Goal: Task Accomplishment & Management: Use online tool/utility

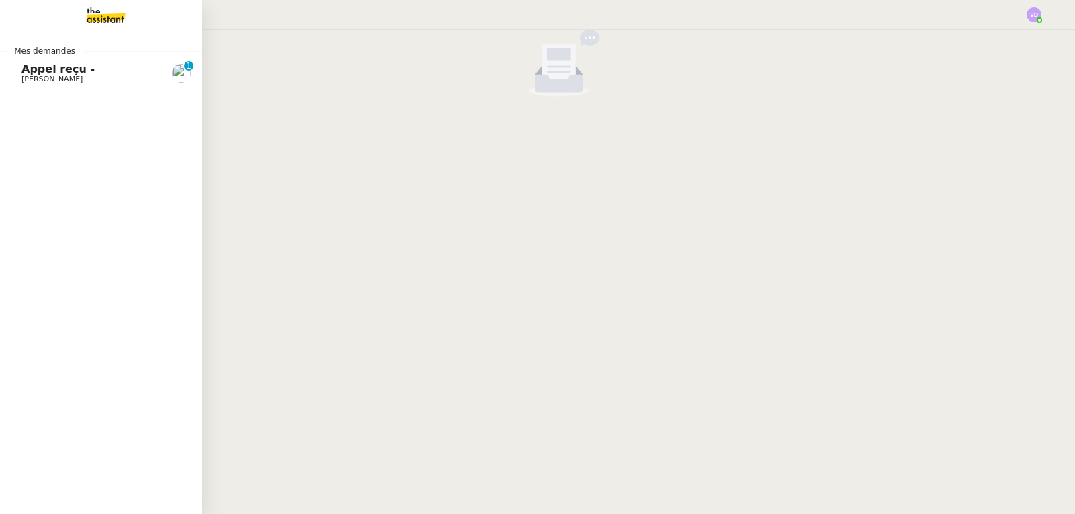
click at [45, 75] on span "[PERSON_NAME]" at bounding box center [51, 79] width 61 height 9
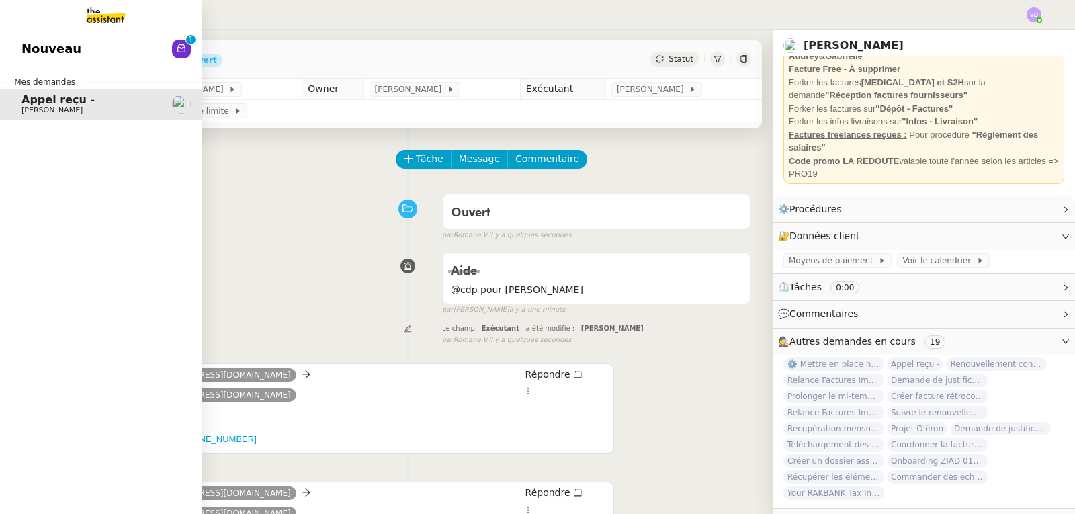
click at [20, 43] on link "Nouveau 0 1 2 3 4 5 6 7 8 9" at bounding box center [101, 49] width 202 height 31
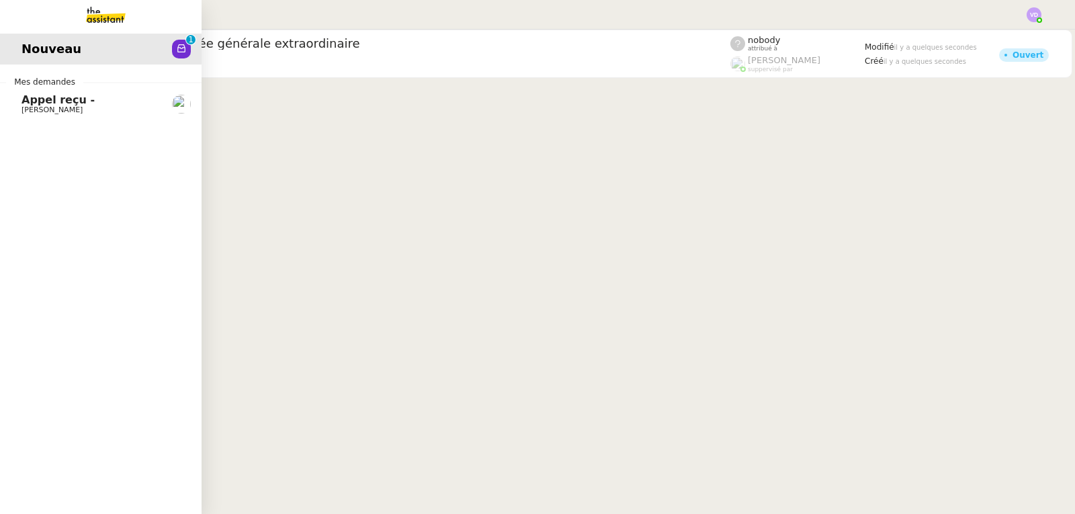
click at [32, 101] on span "Appel reçu -" at bounding box center [57, 99] width 73 height 13
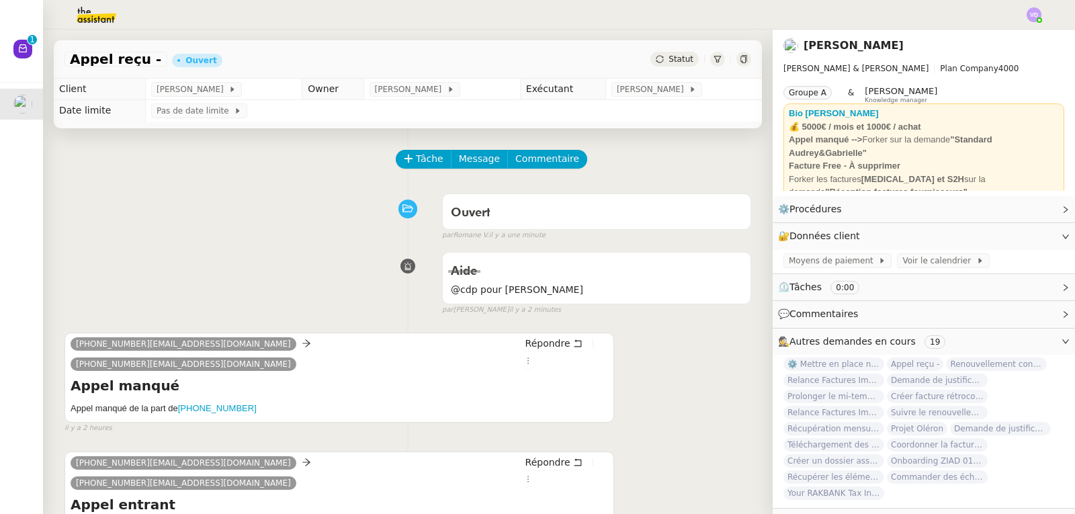
click at [243, 204] on div "Ouvert false par [PERSON_NAME]. il y a une minute" at bounding box center [407, 214] width 686 height 54
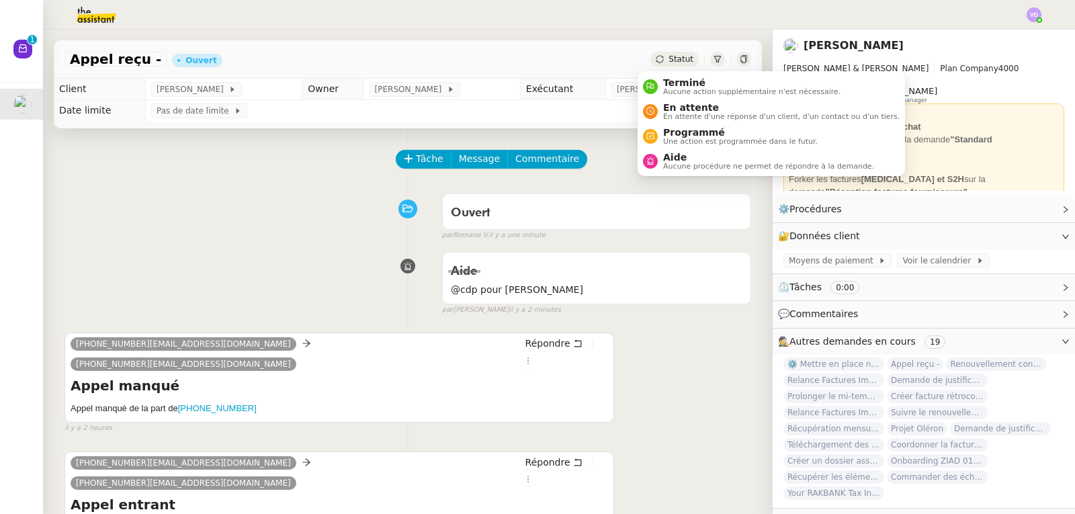
click at [656, 61] on icon at bounding box center [660, 59] width 8 height 8
click at [670, 154] on span "Aide" at bounding box center [768, 157] width 211 height 11
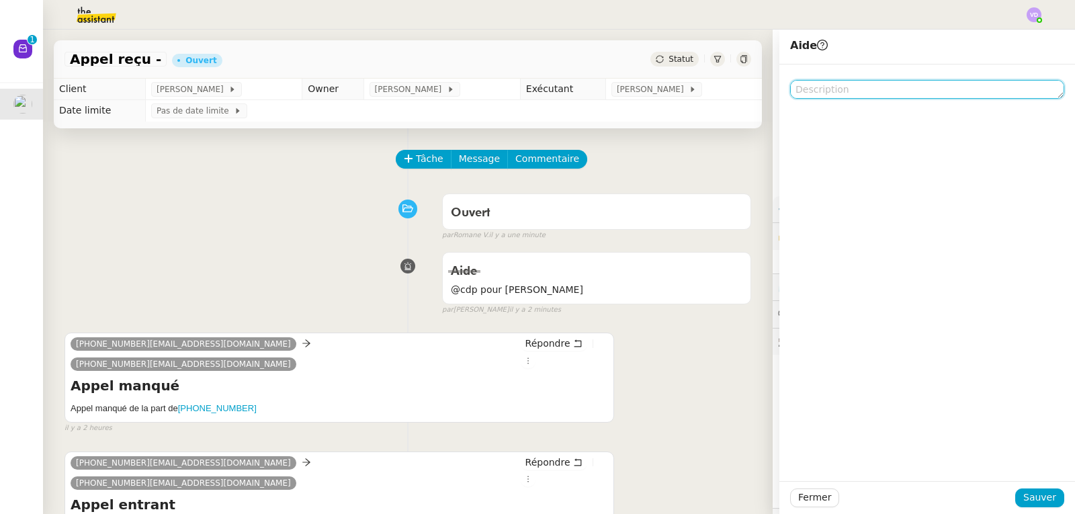
click at [806, 91] on textarea at bounding box center [927, 89] width 274 height 19
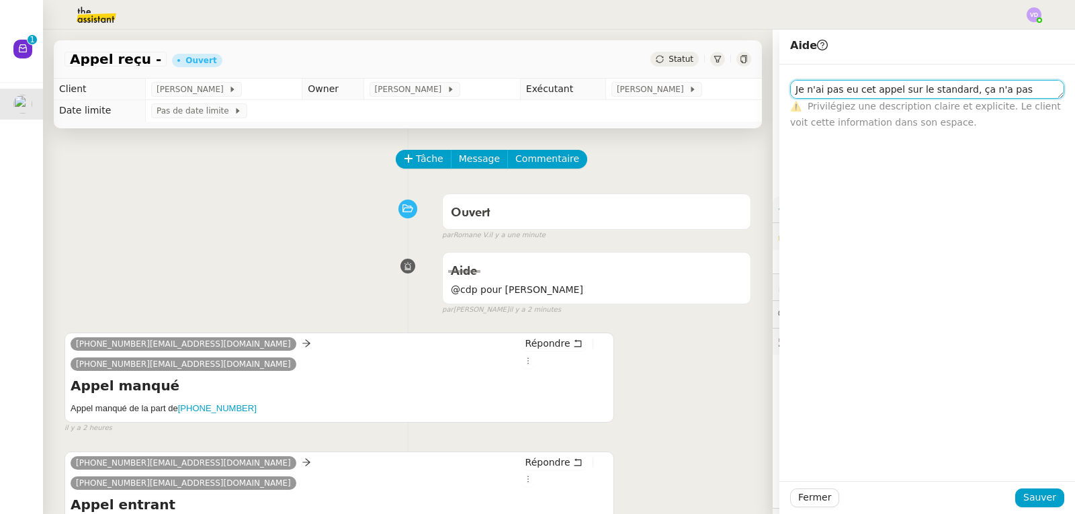
scroll to position [2, 0]
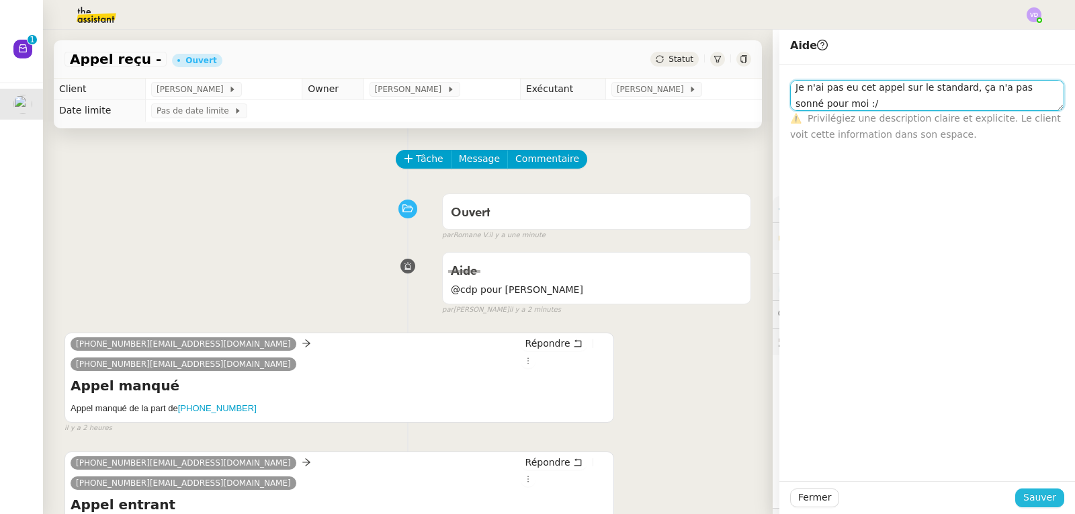
type textarea "Je n'ai pas eu cet appel sur le standard, ça n'a pas sonné pour moi :/"
click at [1033, 500] on span "Sauver" at bounding box center [1039, 497] width 33 height 15
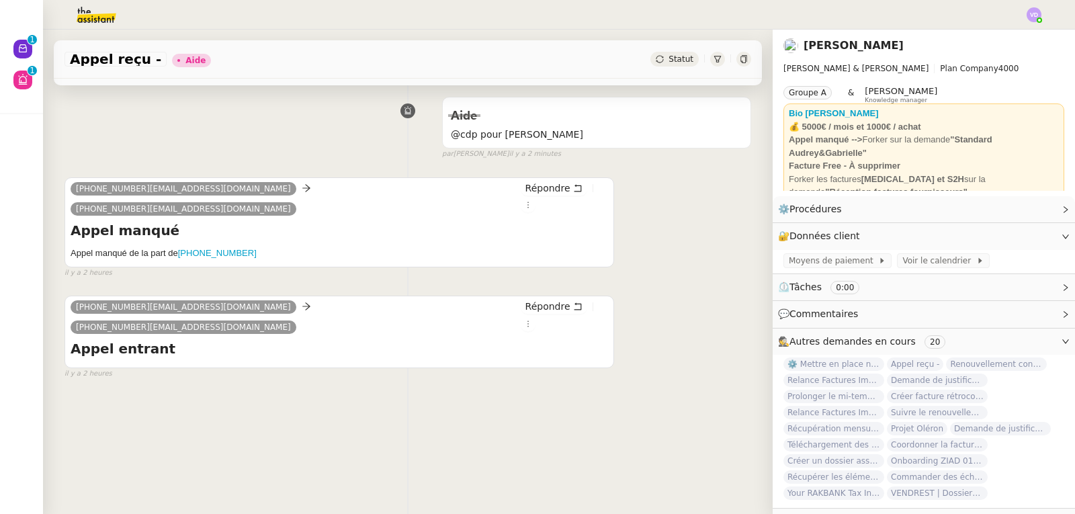
scroll to position [112, 0]
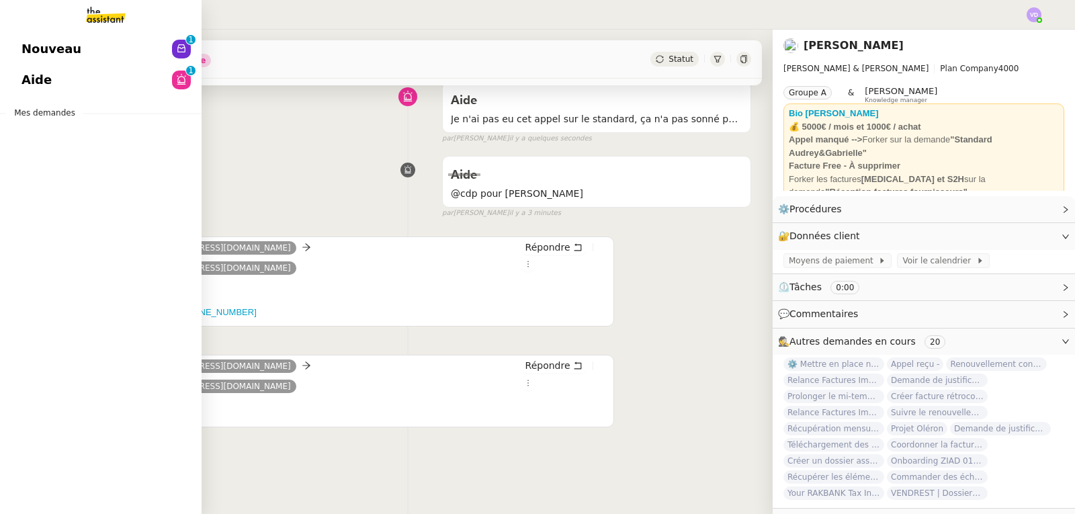
click at [66, 53] on span "Nouveau" at bounding box center [51, 49] width 60 height 20
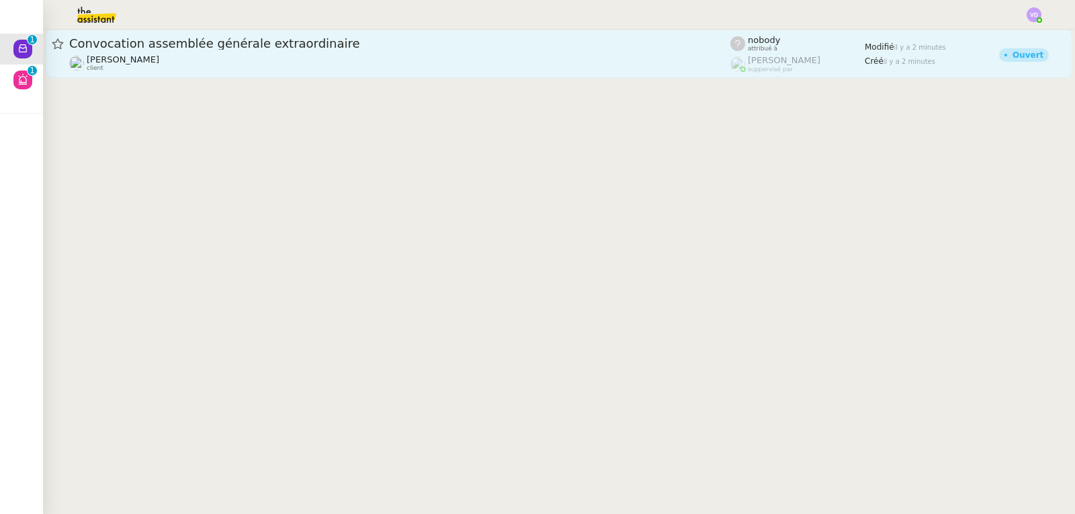
click at [236, 64] on div "[PERSON_NAME] client" at bounding box center [399, 62] width 661 height 17
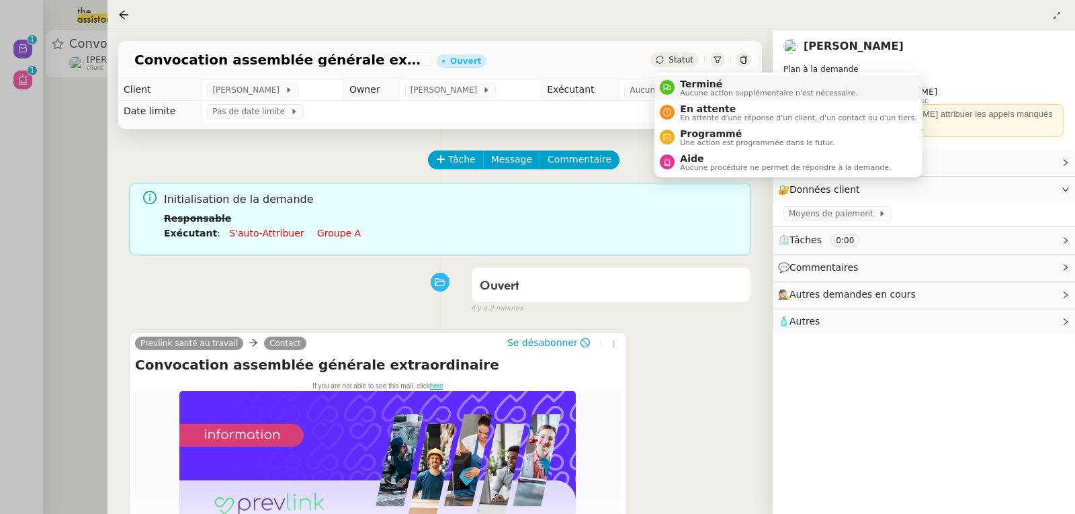
click at [696, 89] on span "Aucune action supplémentaire n'est nécessaire." at bounding box center [768, 92] width 177 height 7
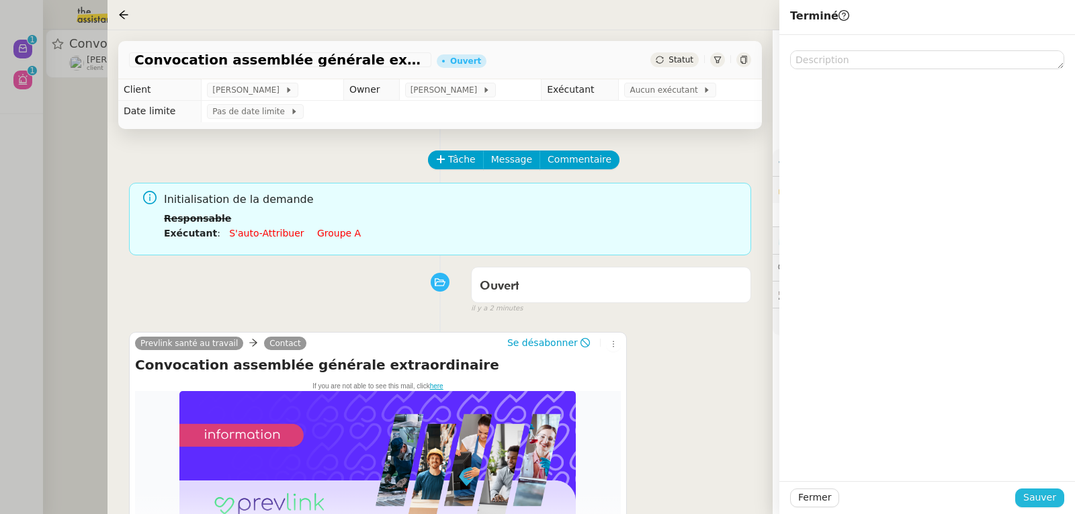
click at [1033, 494] on span "Sauver" at bounding box center [1039, 497] width 33 height 15
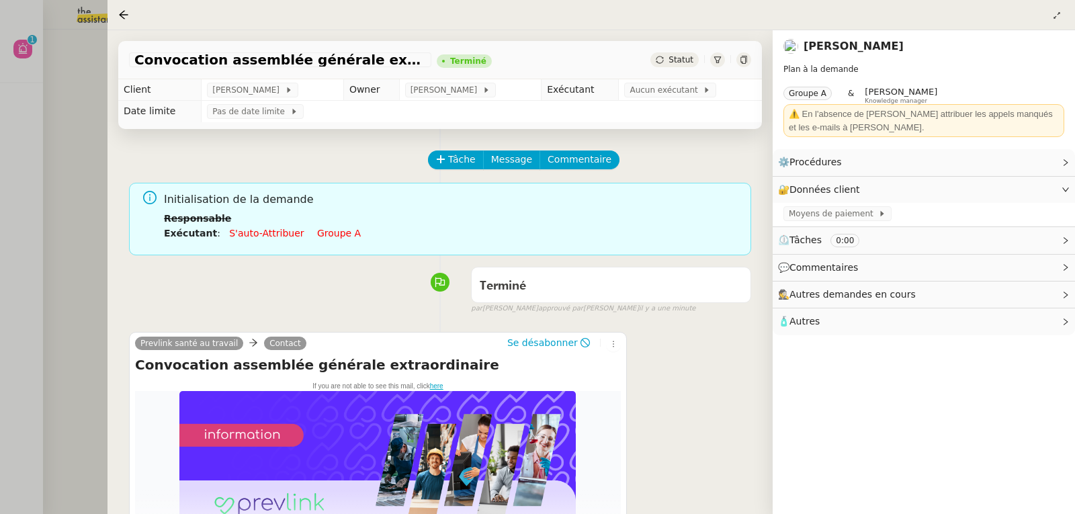
click at [38, 82] on div at bounding box center [537, 257] width 1075 height 514
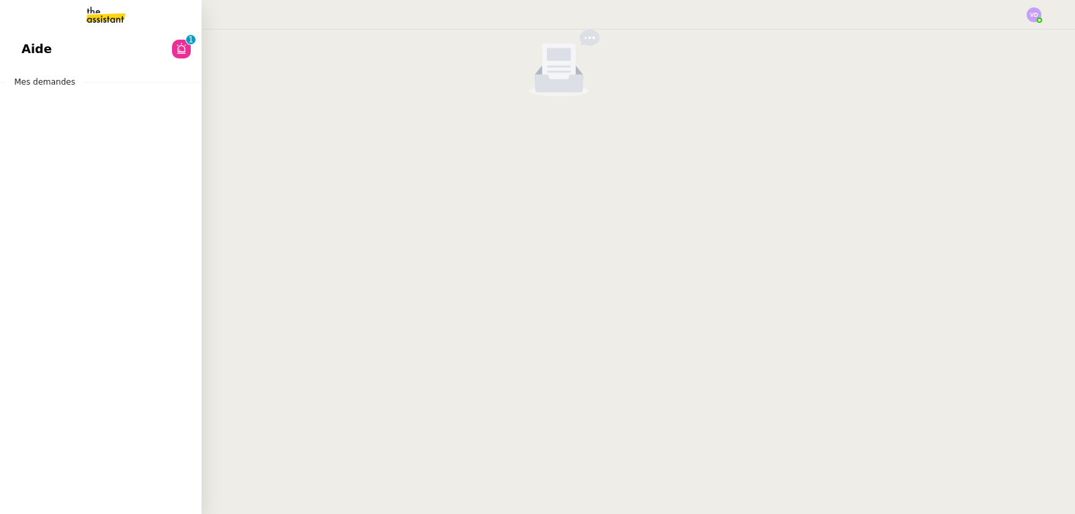
click at [30, 44] on span "Aide" at bounding box center [36, 49] width 30 height 20
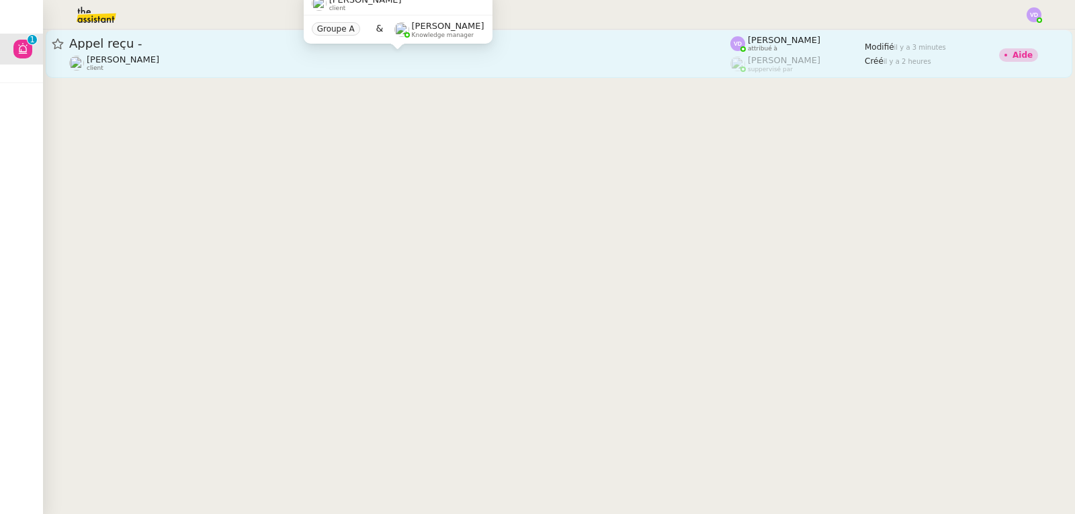
click at [299, 66] on div "[PERSON_NAME] client" at bounding box center [399, 62] width 661 height 17
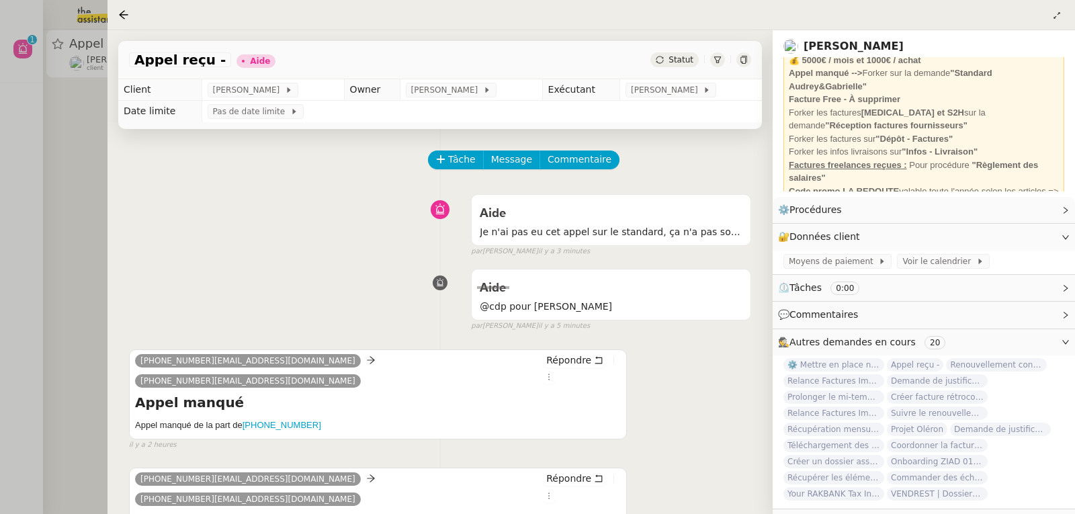
scroll to position [97, 0]
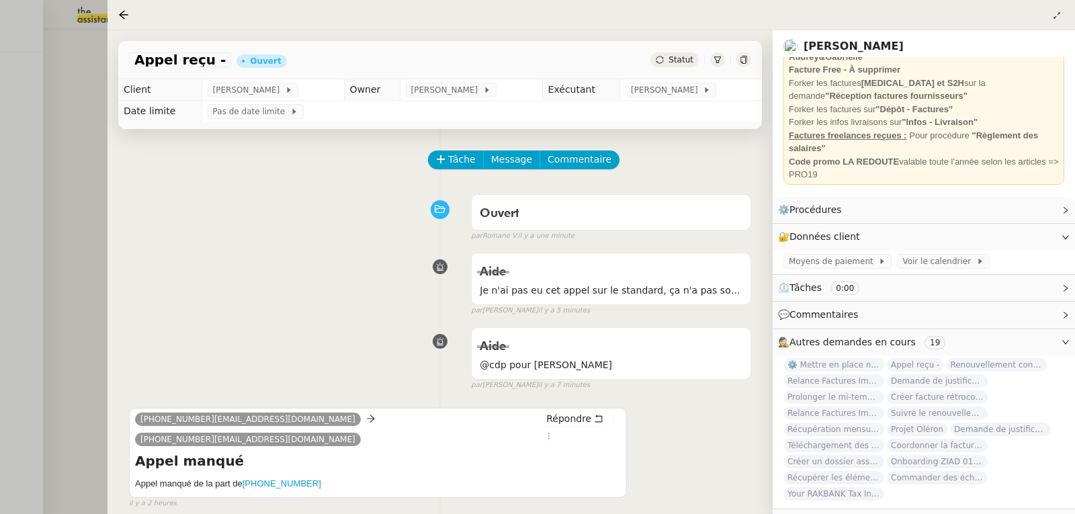
click at [57, 141] on div at bounding box center [537, 257] width 1075 height 514
